Goal: Task Accomplishment & Management: Manage account settings

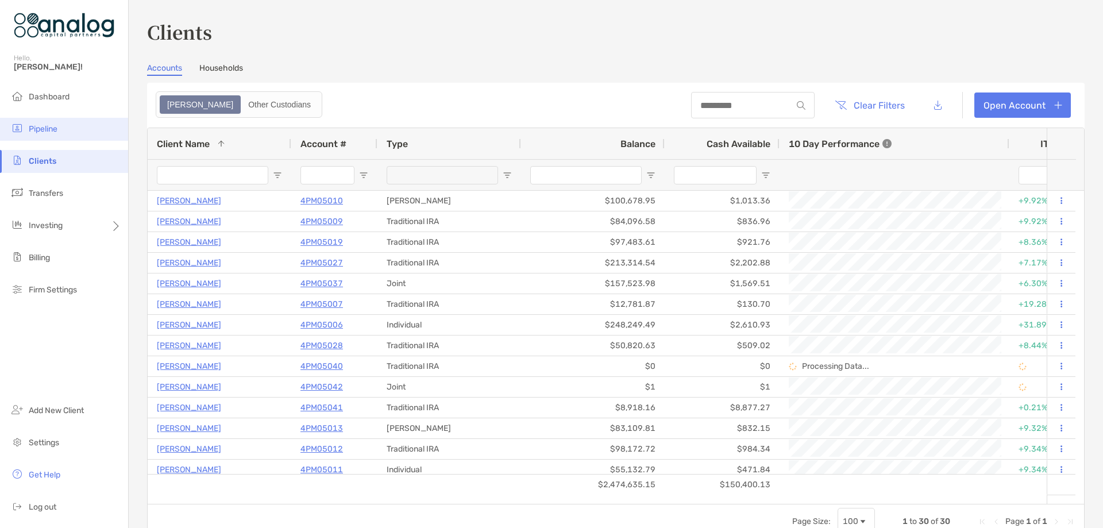
click at [49, 130] on span "Pipeline" at bounding box center [43, 129] width 29 height 10
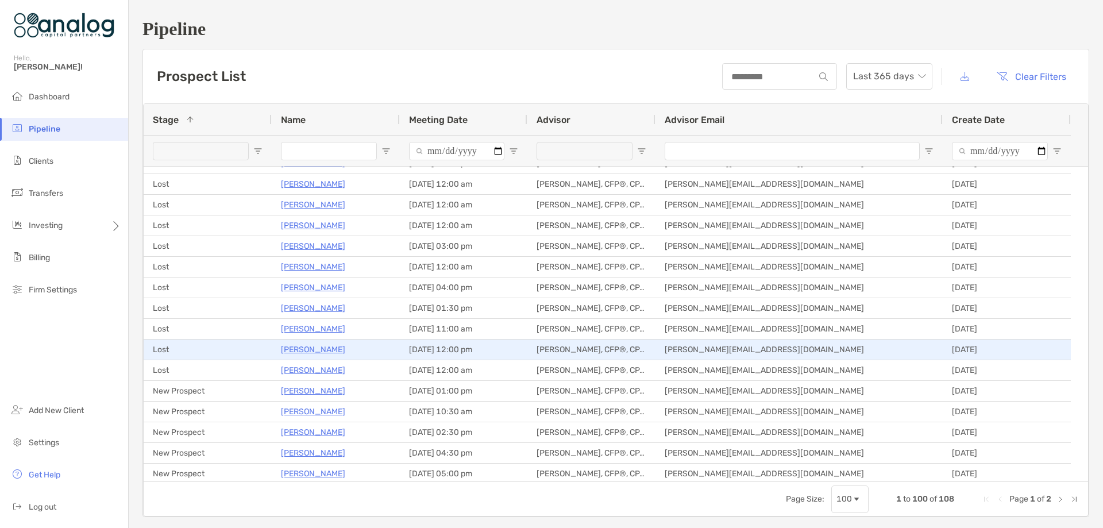
scroll to position [862, 0]
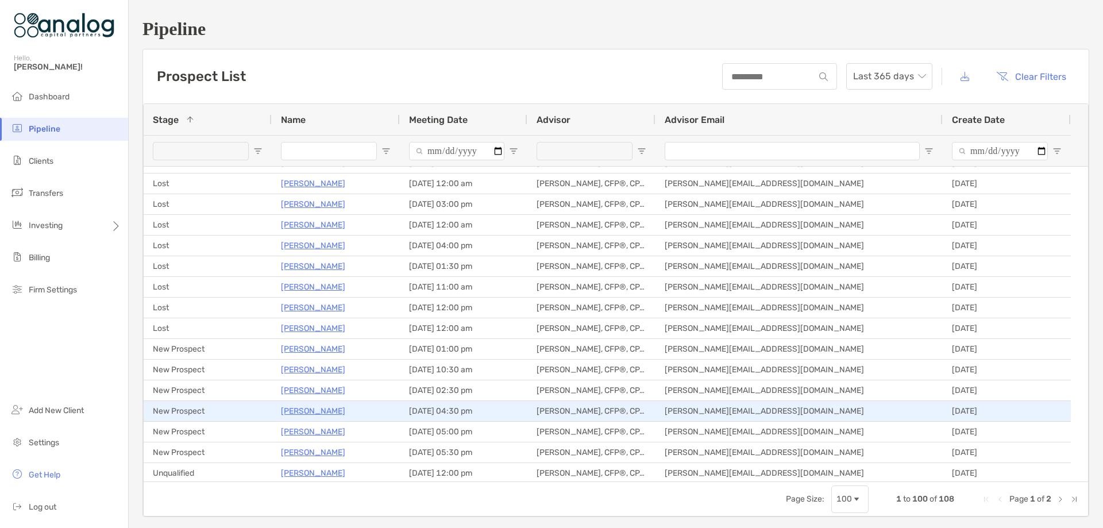
click at [301, 414] on p "[PERSON_NAME]" at bounding box center [313, 411] width 64 height 14
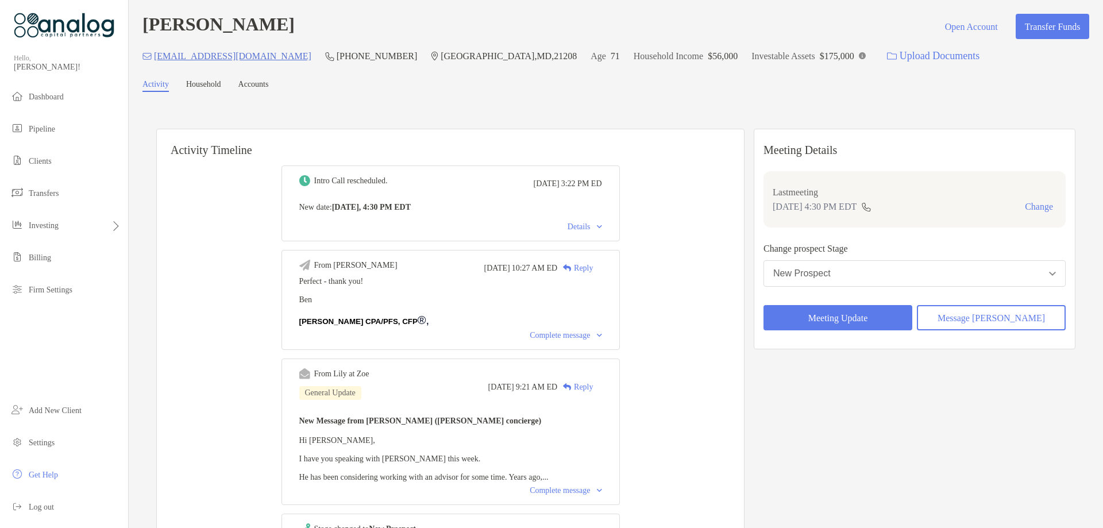
click at [663, 161] on div "Intro Call rescheduled. Wed, Oct 1 3:22 PM ED New date : Today, 4:30 PM EDT Det…" at bounding box center [450, 413] width 587 height 512
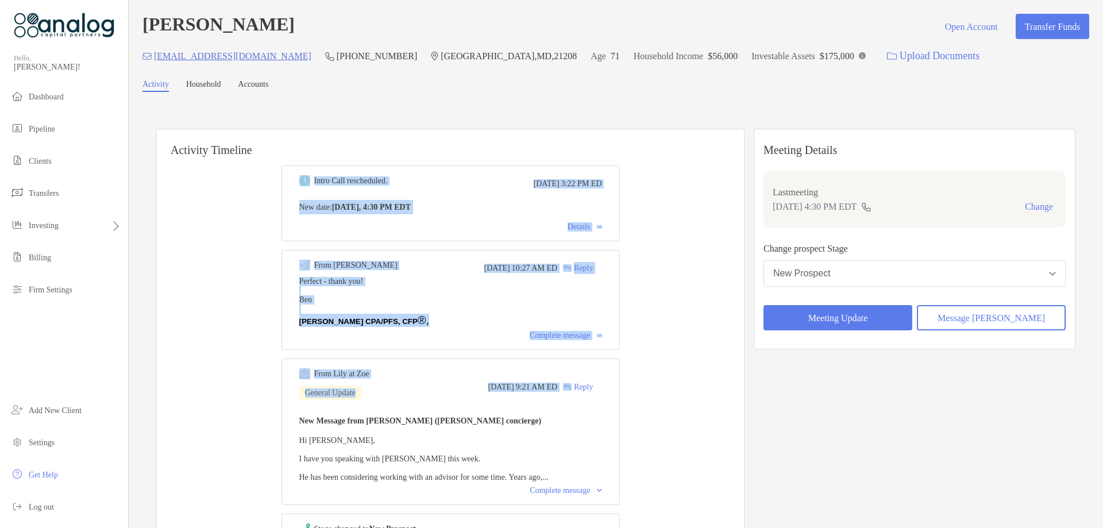
drag, startPoint x: 289, startPoint y: 171, endPoint x: 663, endPoint y: 387, distance: 432.3
click at [663, 387] on div "Intro Call rescheduled. Wed, Oct 1 3:22 PM ED New date : Today, 4:30 PM EDT Det…" at bounding box center [450, 413] width 587 height 512
click at [676, 360] on div "Intro Call rescheduled. Wed, Oct 1 3:22 PM ED New date : Today, 4:30 PM EDT Det…" at bounding box center [450, 413] width 587 height 512
drag, startPoint x: 293, startPoint y: 173, endPoint x: 665, endPoint y: 396, distance: 433.6
click at [665, 396] on div "Intro Call rescheduled. Wed, Oct 1 3:22 PM ED New date : Today, 4:30 PM EDT Det…" at bounding box center [450, 413] width 587 height 512
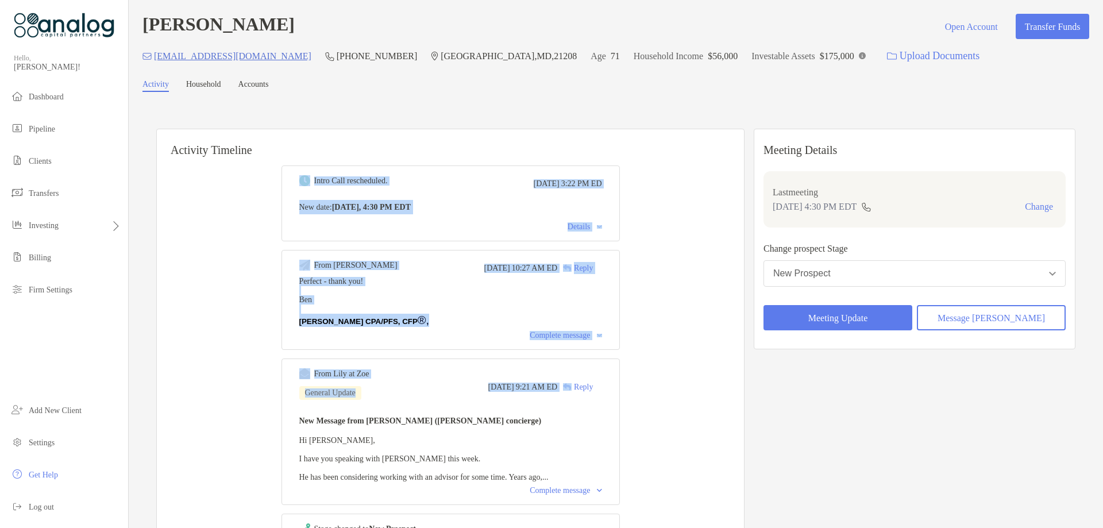
click at [667, 214] on div "Intro Call rescheduled. Wed, Oct 1 3:22 PM ED New date : Today, 4:30 PM EDT Det…" at bounding box center [450, 413] width 587 height 512
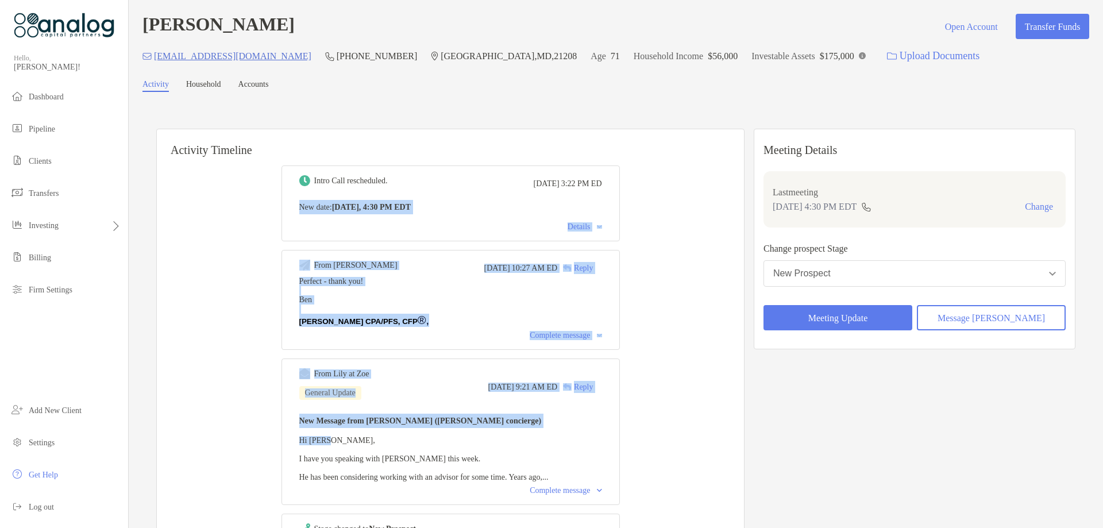
drag, startPoint x: 659, startPoint y: 185, endPoint x: 647, endPoint y: 446, distance: 261.6
click at [647, 446] on div "Intro Call rescheduled. Wed, Oct 1 3:22 PM ED New date : Today, 4:30 PM EDT Det…" at bounding box center [450, 413] width 587 height 512
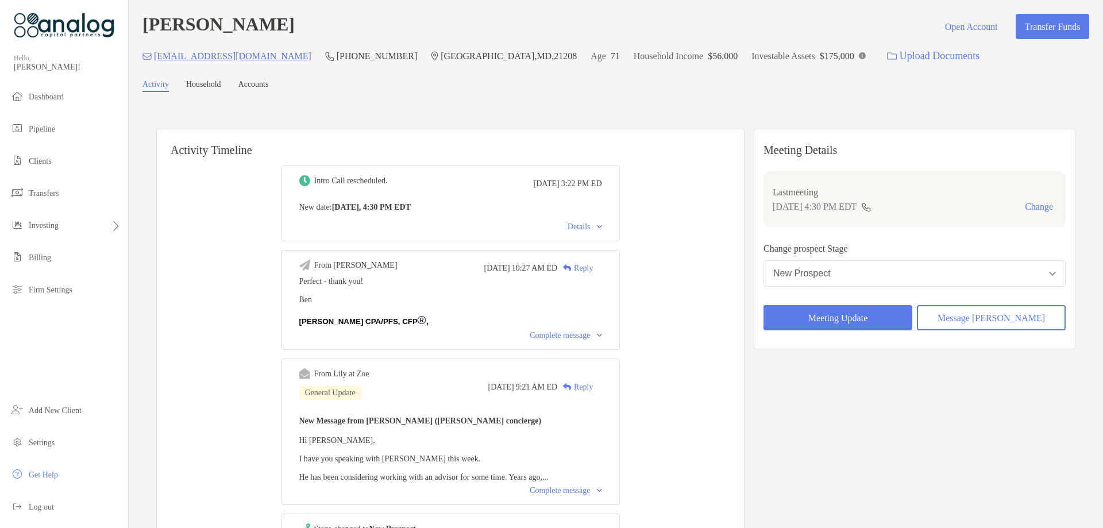
click at [734, 103] on div "Lee Sapperstein Open Account Transfer Funds lees7000@yahoo.com (410) 913-7591 P…" at bounding box center [616, 356] width 974 height 712
